Goal: Information Seeking & Learning: Learn about a topic

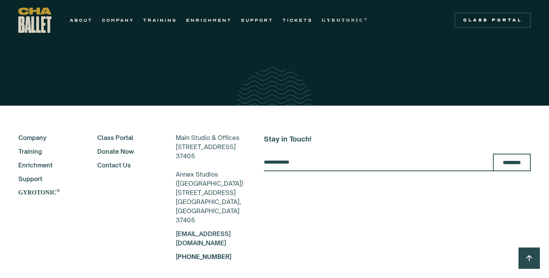
scroll to position [1318, 0]
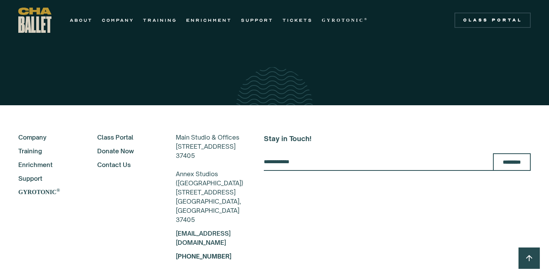
click at [37, 133] on link "Company" at bounding box center [47, 137] width 58 height 9
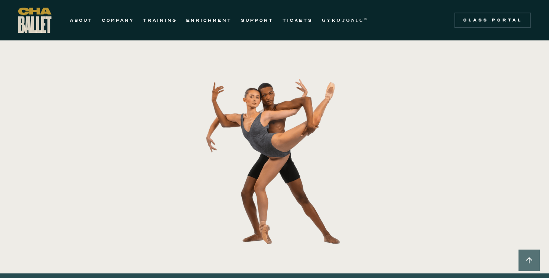
scroll to position [142, 0]
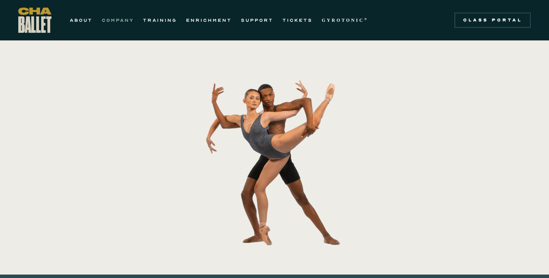
click at [123, 19] on link "COMPANY" at bounding box center [118, 20] width 32 height 9
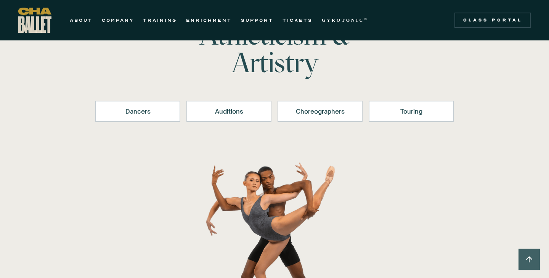
scroll to position [61, 0]
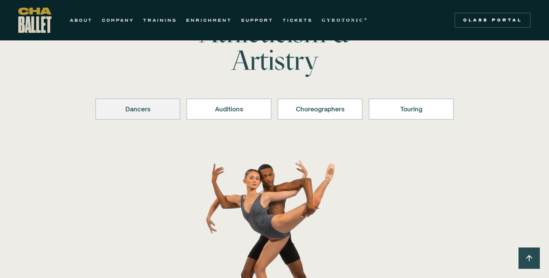
click at [121, 103] on link "Dancers" at bounding box center [137, 108] width 85 height 21
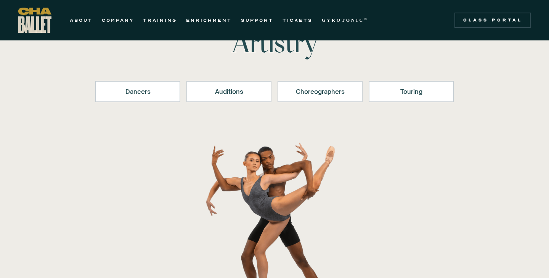
scroll to position [66, 0]
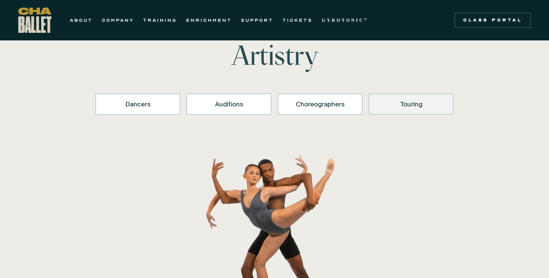
click at [413, 109] on link "Touring" at bounding box center [411, 103] width 85 height 21
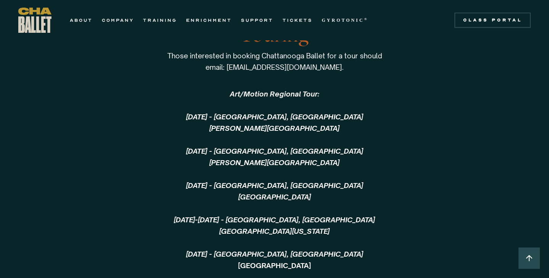
scroll to position [1644, 0]
